Goal: Transaction & Acquisition: Purchase product/service

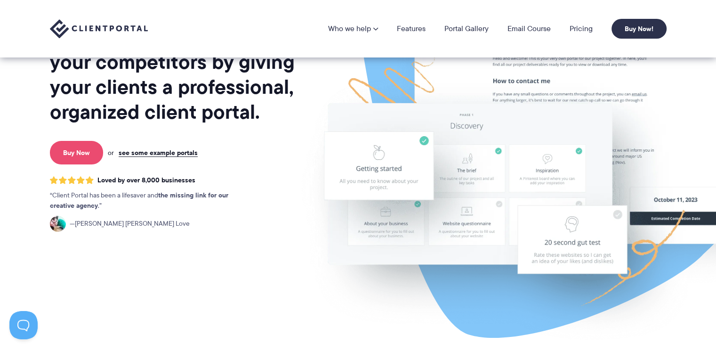
click at [72, 156] on link "Buy Now" at bounding box center [76, 153] width 53 height 24
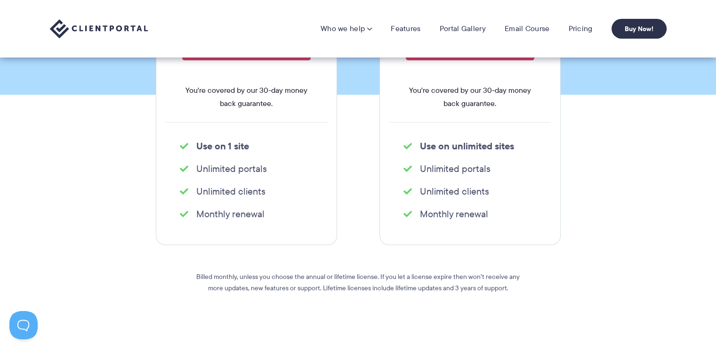
click at [180, 204] on ul "Monthly renewal" at bounding box center [246, 213] width 161 height 19
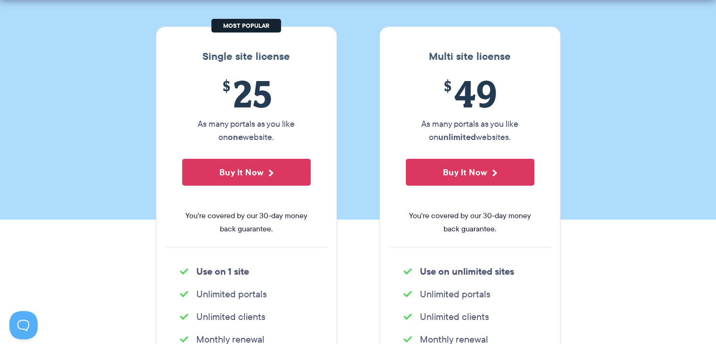
scroll to position [203, 0]
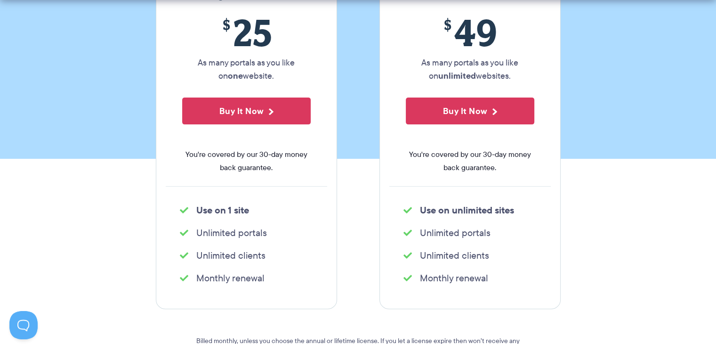
click at [214, 281] on li "Monthly renewal" at bounding box center [246, 277] width 133 height 13
drag, startPoint x: 214, startPoint y: 279, endPoint x: 256, endPoint y: 280, distance: 41.9
click at [256, 280] on li "Monthly renewal" at bounding box center [246, 277] width 133 height 13
click at [258, 278] on li "Monthly renewal" at bounding box center [246, 277] width 133 height 13
click at [257, 278] on li "Monthly renewal" at bounding box center [246, 277] width 133 height 13
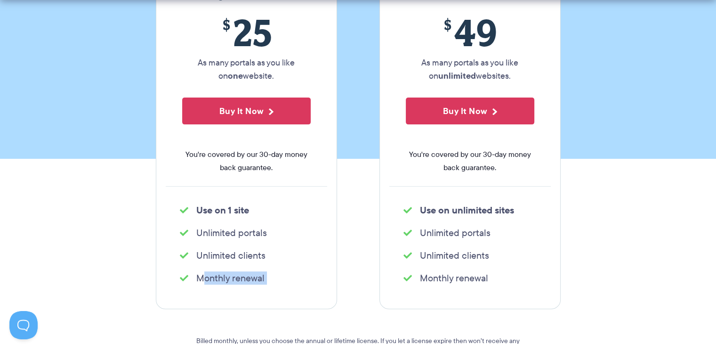
click at [257, 278] on li "Monthly renewal" at bounding box center [246, 277] width 133 height 13
click at [322, 260] on ul "Unlimited clients" at bounding box center [246, 255] width 161 height 19
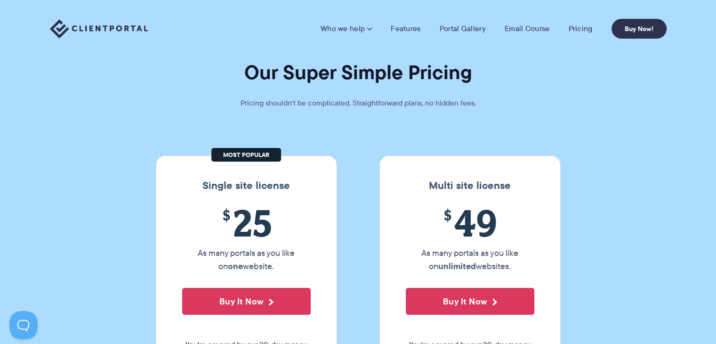
scroll to position [0, 0]
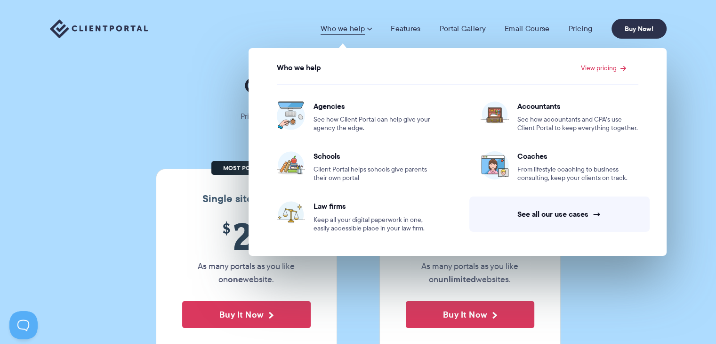
click at [365, 32] on link "Who we help" at bounding box center [345, 28] width 51 height 9
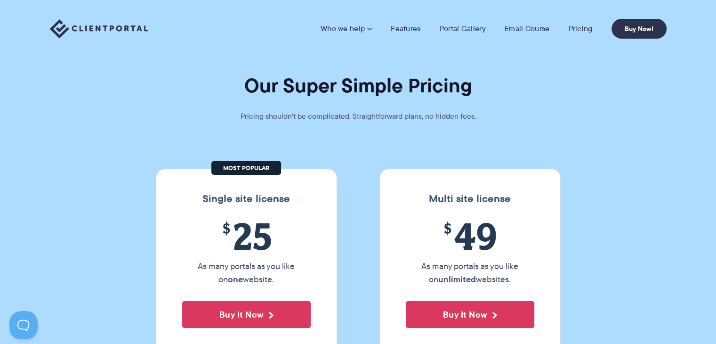
click at [365, 31] on link "Who we help" at bounding box center [345, 28] width 51 height 9
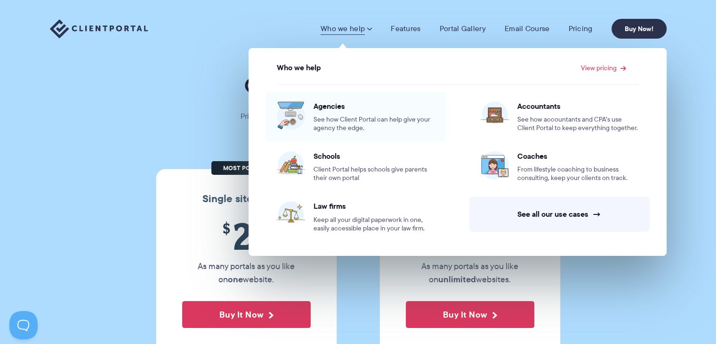
click at [390, 119] on span "See how Client Portal can help give your agency the edge." at bounding box center [373, 123] width 121 height 17
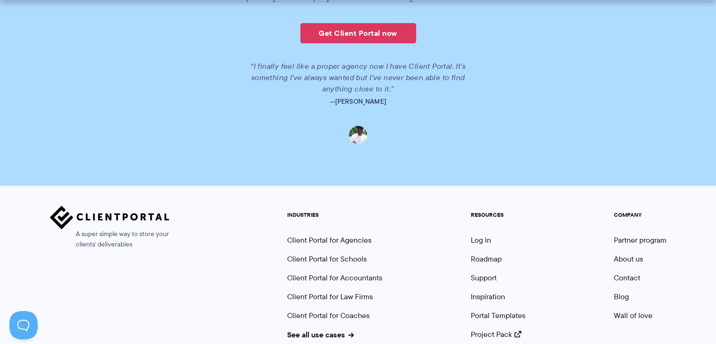
scroll to position [2257, 0]
